Goal: Task Accomplishment & Management: Use online tool/utility

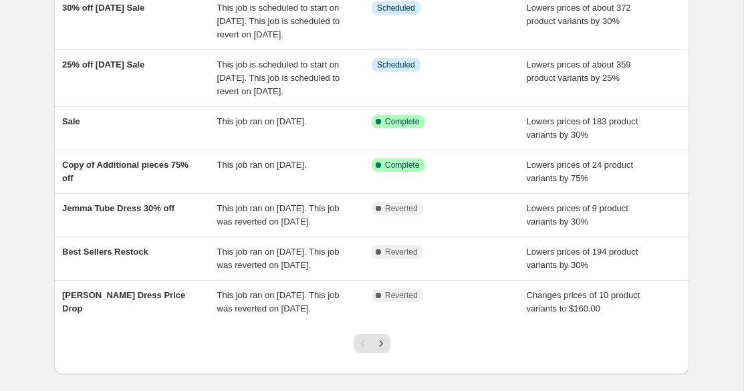
scroll to position [306, 0]
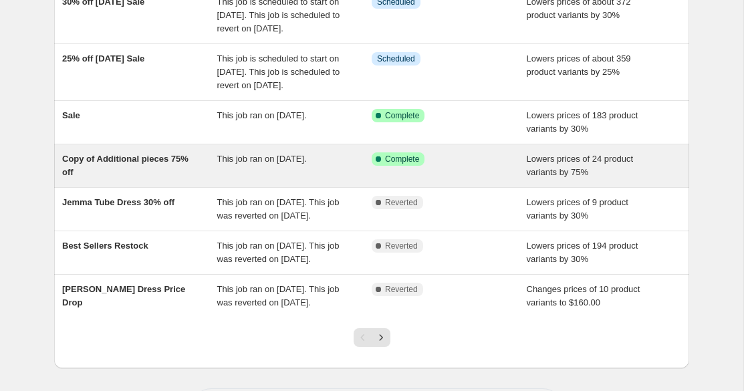
click at [271, 179] on div "This job ran on [DATE]." at bounding box center [294, 165] width 155 height 27
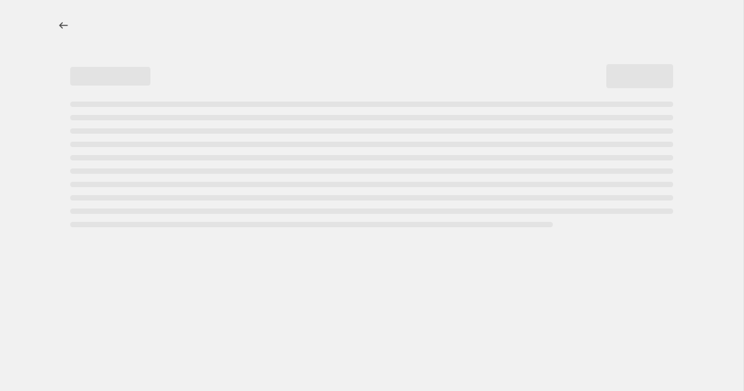
select select "percentage"
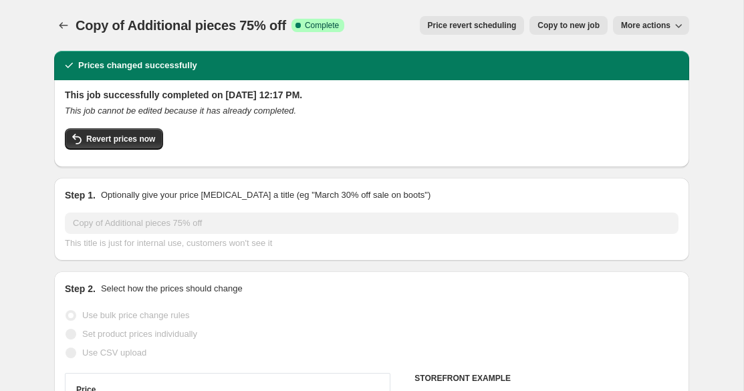
select select "collection"
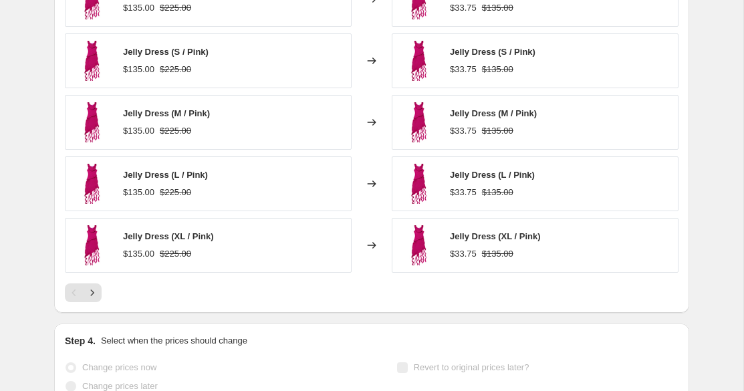
scroll to position [1101, 0]
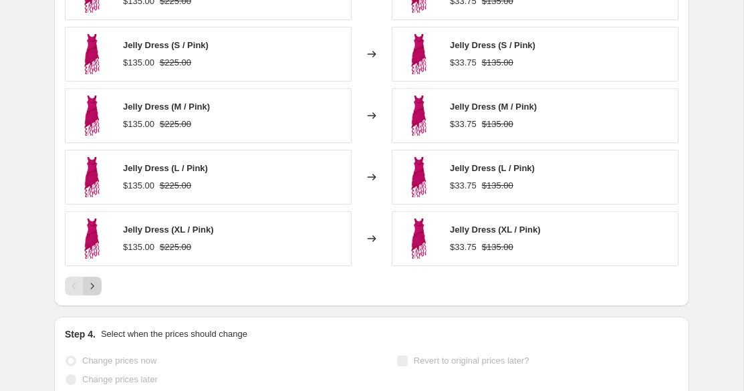
click at [94, 287] on icon "Next" at bounding box center [92, 286] width 13 height 13
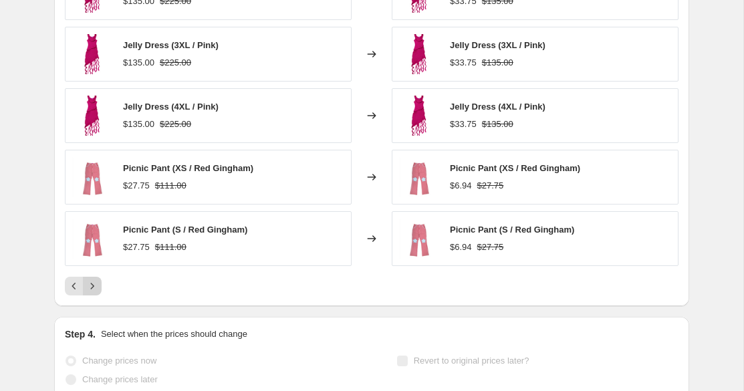
click at [94, 287] on icon "Next" at bounding box center [92, 286] width 13 height 13
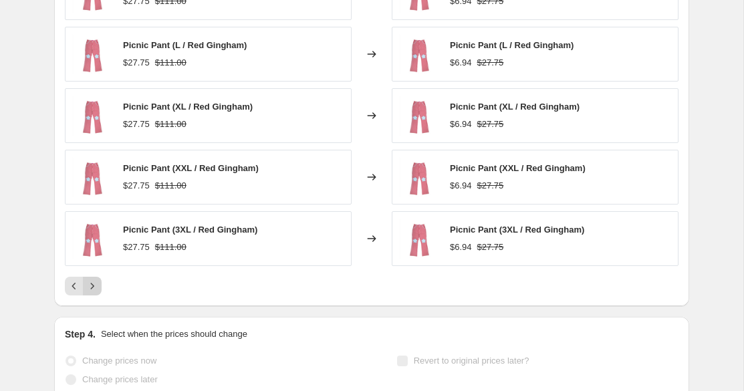
click at [94, 287] on icon "Next" at bounding box center [92, 286] width 13 height 13
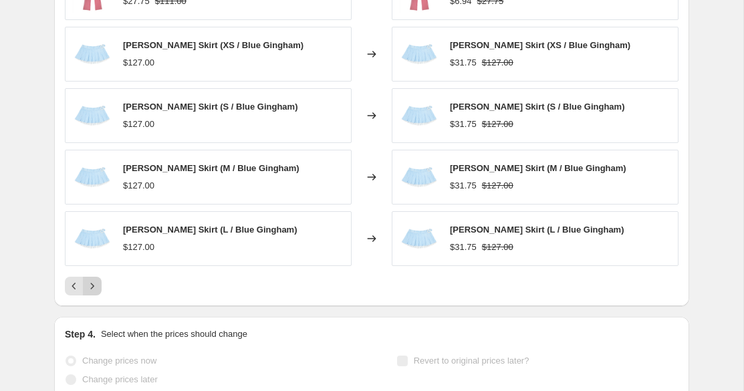
click at [94, 287] on icon "Next" at bounding box center [92, 286] width 13 height 13
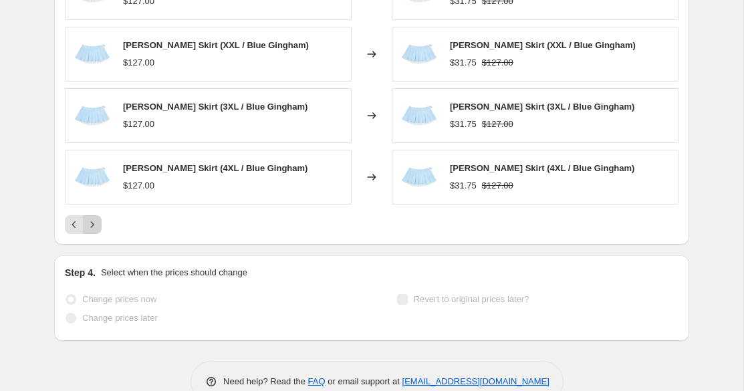
click at [94, 287] on div "Step 4. Select when the prices should change Change prices now Change prices la…" at bounding box center [372, 298] width 614 height 64
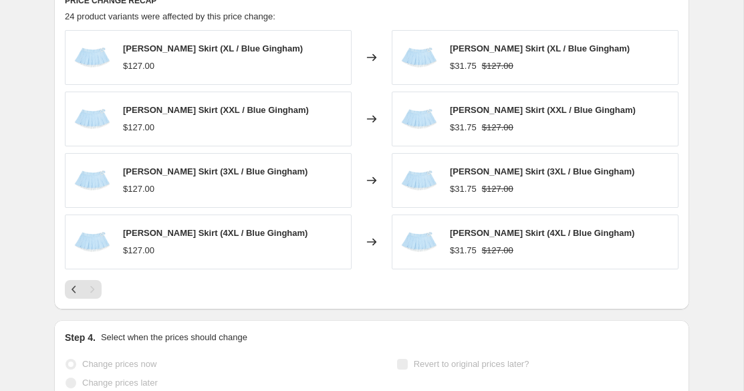
scroll to position [1014, 0]
